Goal: Complete application form

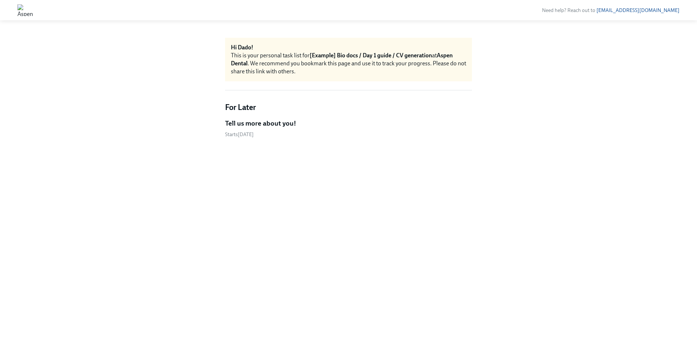
click at [259, 122] on h5 "Tell us more about you!" at bounding box center [260, 123] width 71 height 9
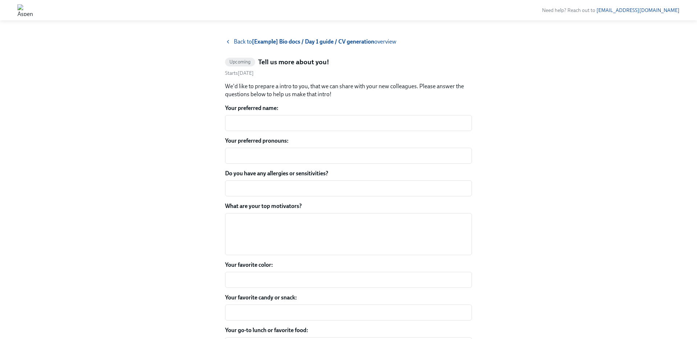
click at [259, 122] on textarea "Your preferred name:" at bounding box center [348, 123] width 238 height 9
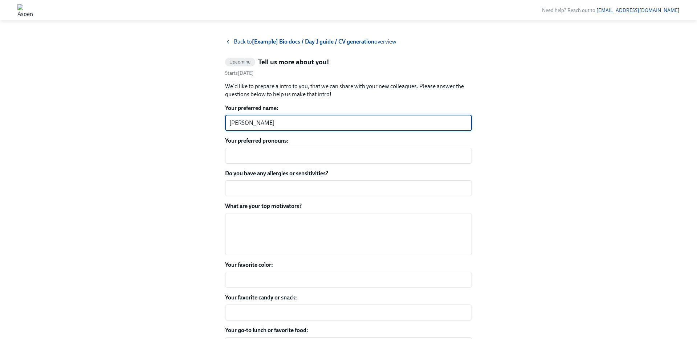
type textarea "[PERSON_NAME]"
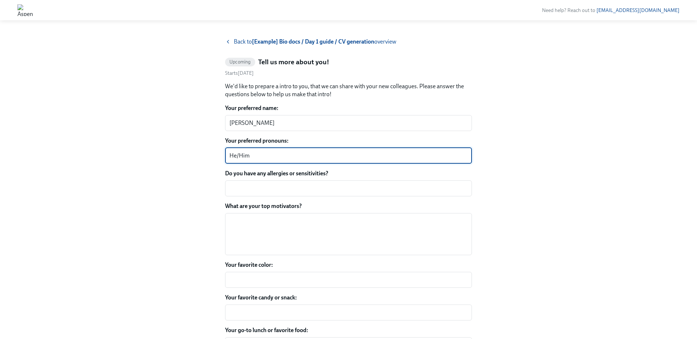
type textarea "He/Him"
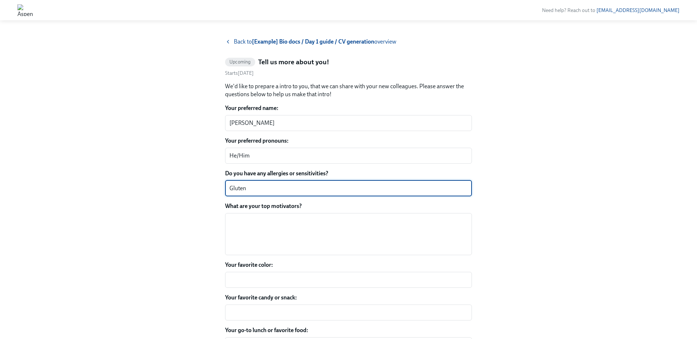
type textarea "Gluten"
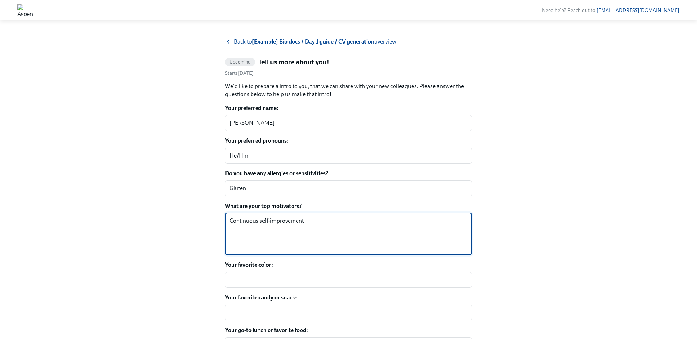
type textarea "Continuous self-improvement"
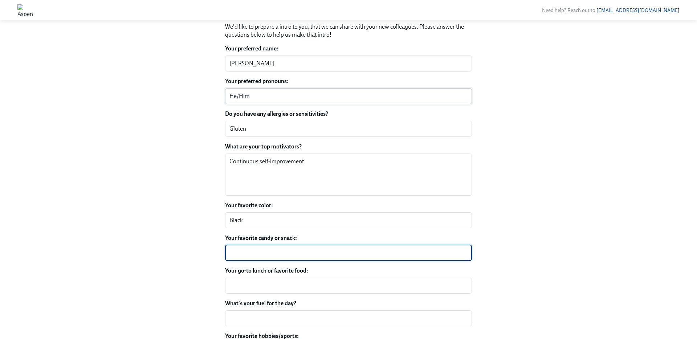
scroll to position [69, 0]
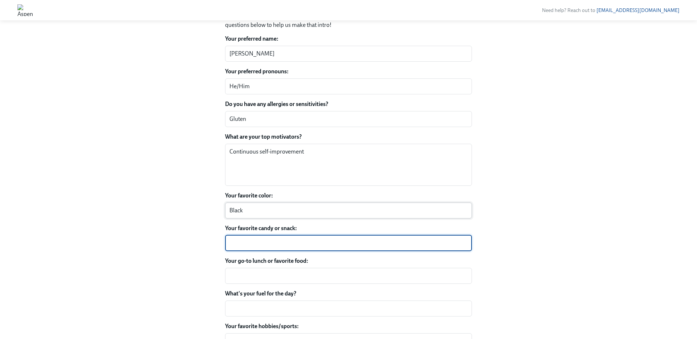
click at [245, 207] on textarea "Black" at bounding box center [348, 210] width 238 height 9
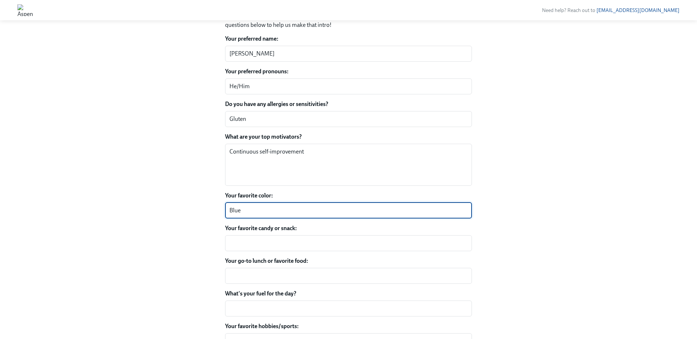
type textarea "Blue"
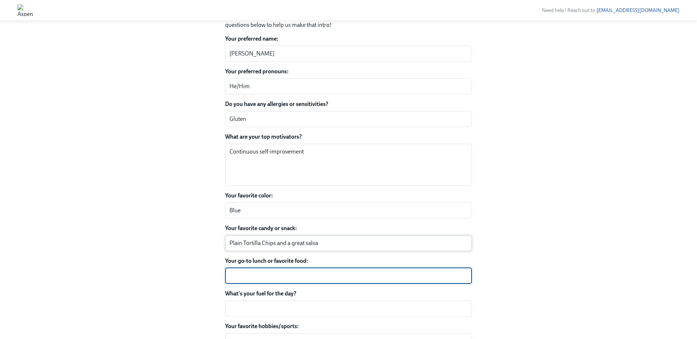
click at [243, 241] on textarea "Plain Tortilla Chips and a great salsa" at bounding box center [348, 243] width 238 height 9
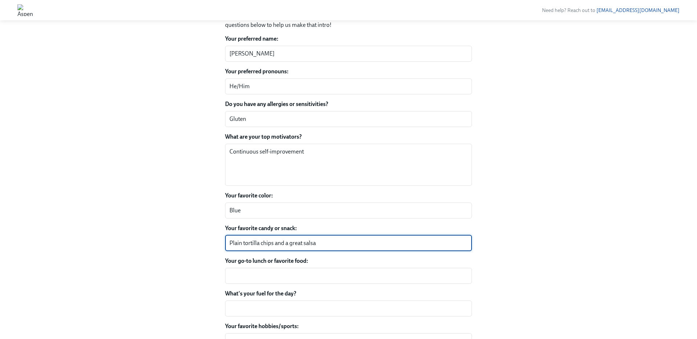
type textarea "Plain tortilla chips and a great salsa"
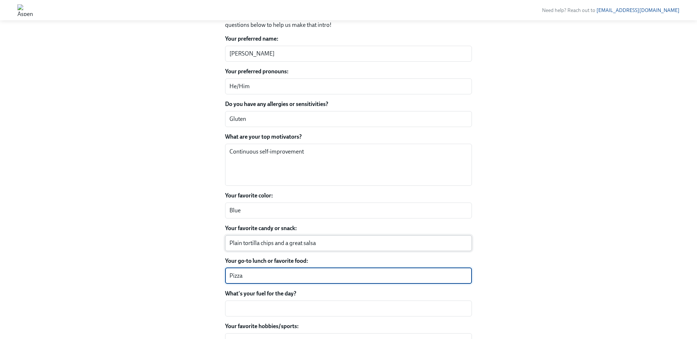
type textarea "Pizza"
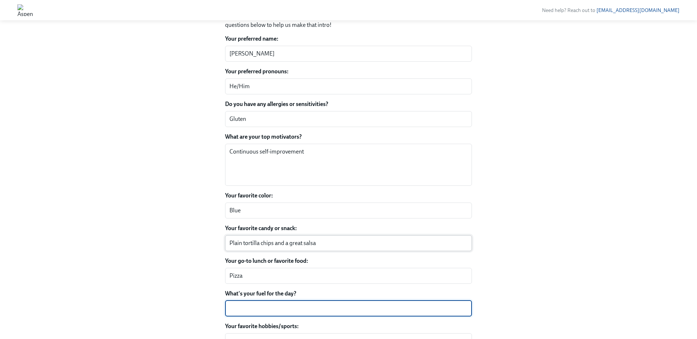
type textarea "O"
type textarea "Protein Shakes"
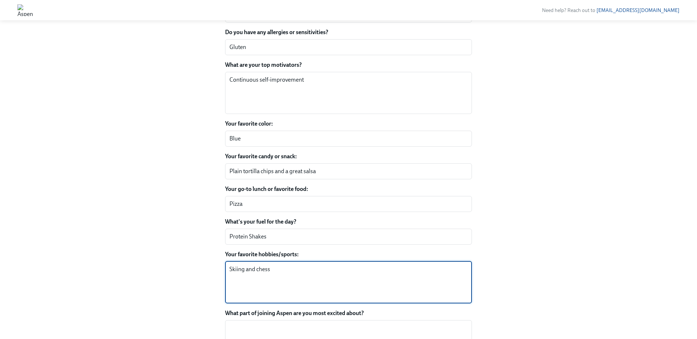
scroll to position [207, 0]
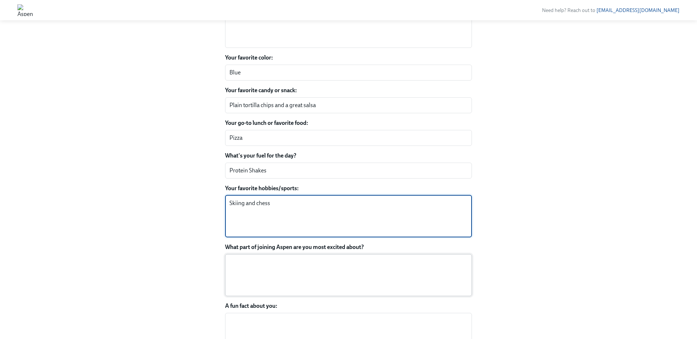
type textarea "Skiing and chess"
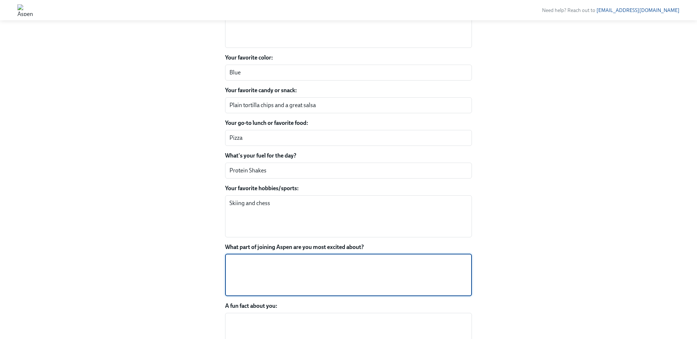
click at [245, 270] on textarea "What part of joining Aspen are you most excited about?" at bounding box center [348, 275] width 238 height 35
type textarea "Learning from my colleagues"
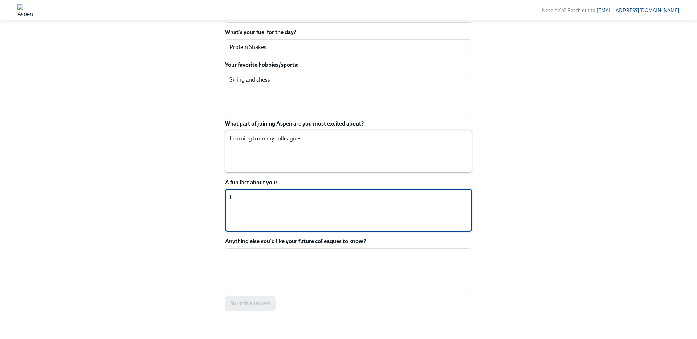
scroll to position [337, 0]
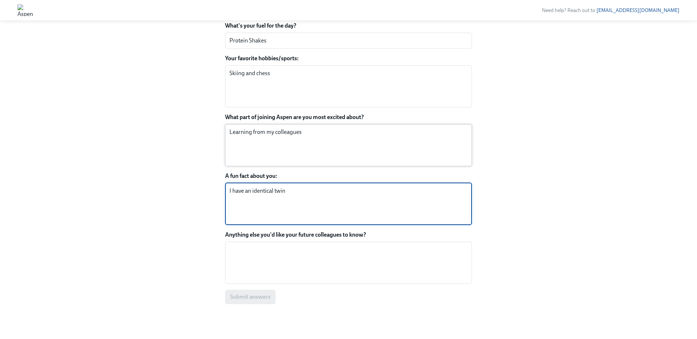
type textarea "I have an identical twin"
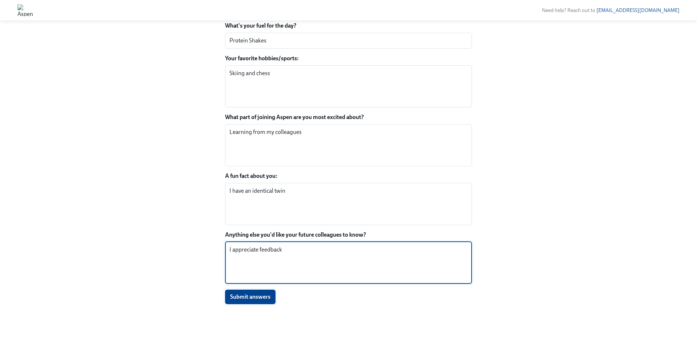
type textarea "I appreciate feedback"
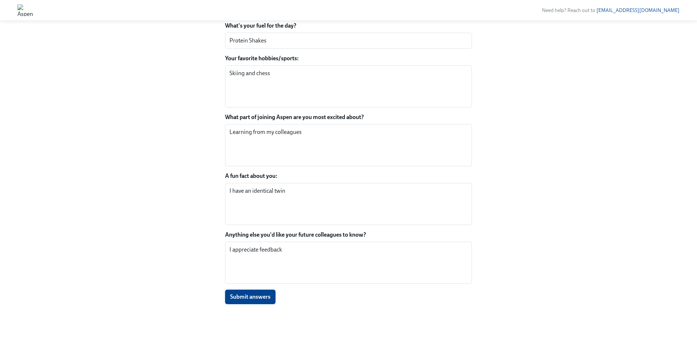
click at [244, 299] on span "Submit answers" at bounding box center [250, 296] width 40 height 7
